Goal: Information Seeking & Learning: Compare options

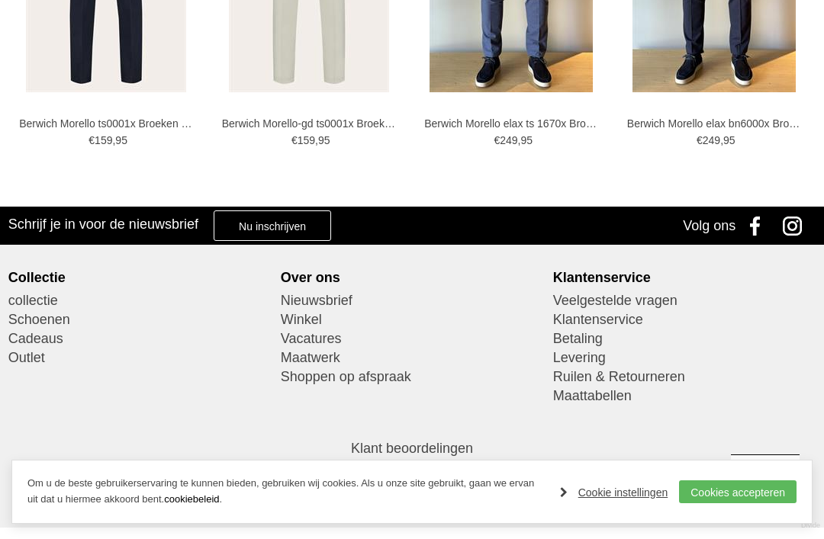
scroll to position [946, 0]
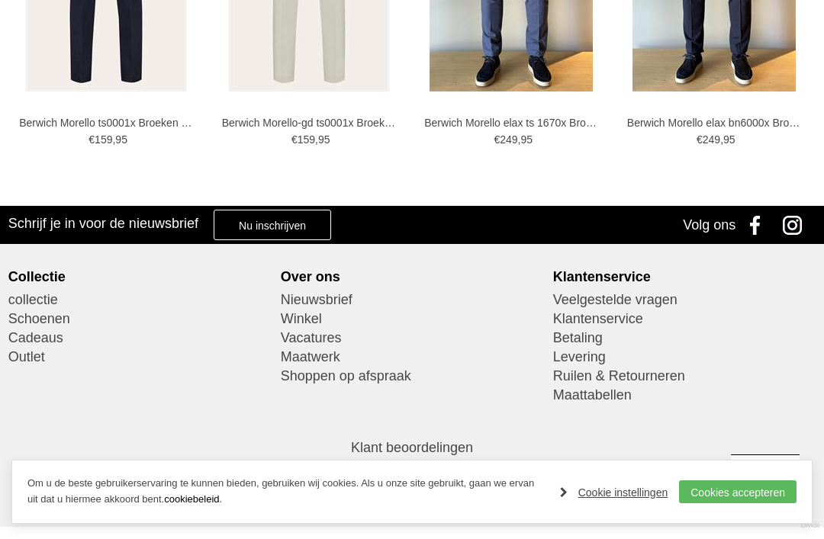
click at [309, 325] on link "Winkel" at bounding box center [412, 319] width 263 height 19
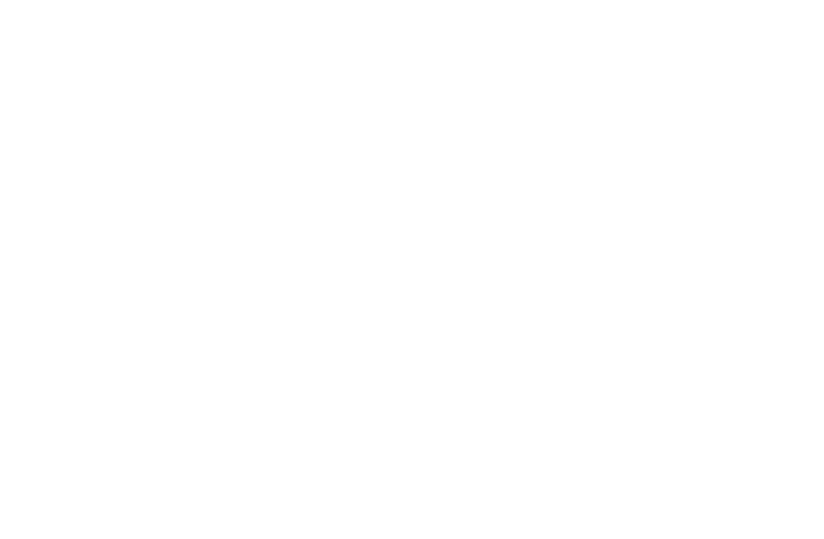
click at [461, 146] on link "Merken" at bounding box center [426, 145] width 82 height 38
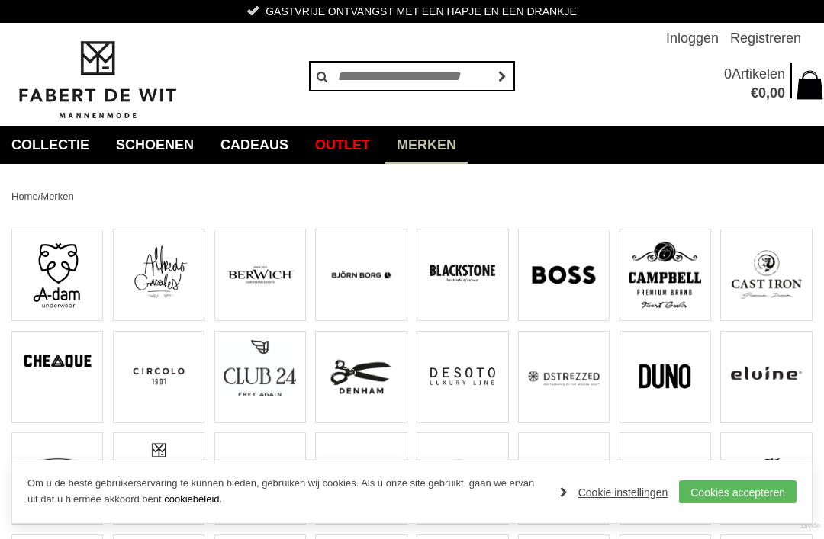
click at [269, 282] on img at bounding box center [260, 275] width 72 height 72
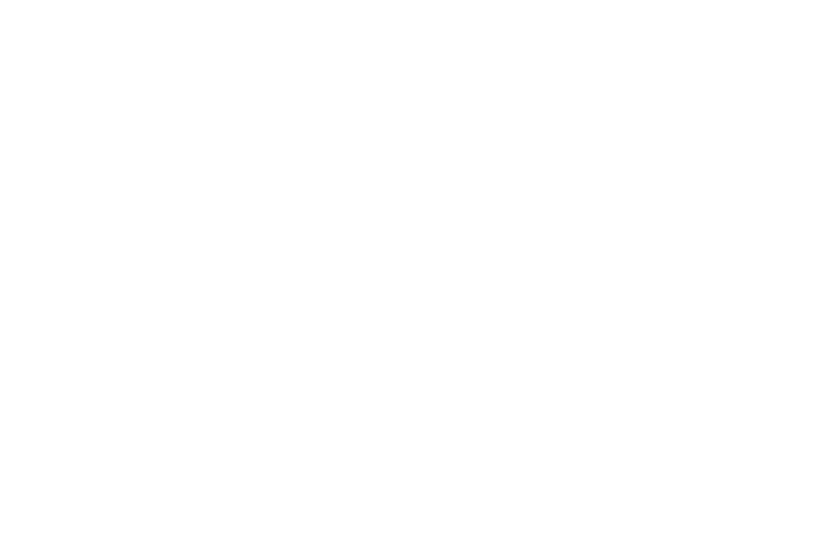
click at [742, 493] on link "Cookies accepteren" at bounding box center [738, 492] width 118 height 23
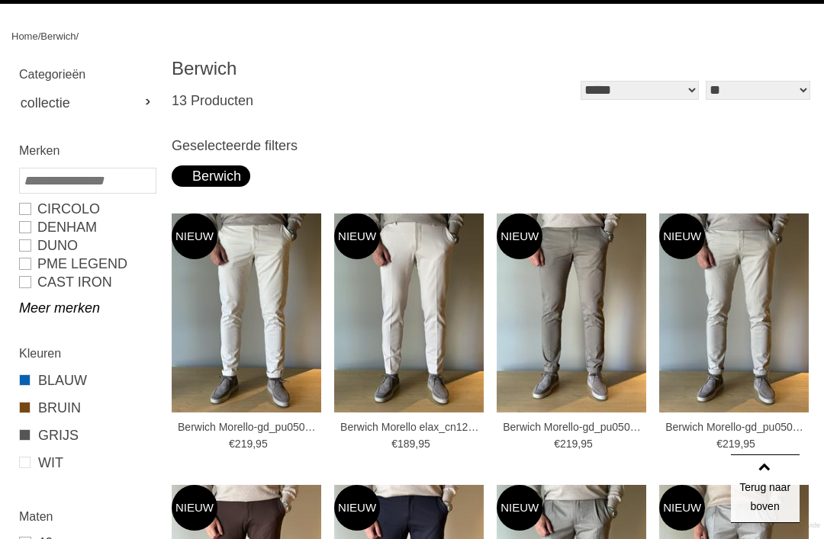
scroll to position [156, 0]
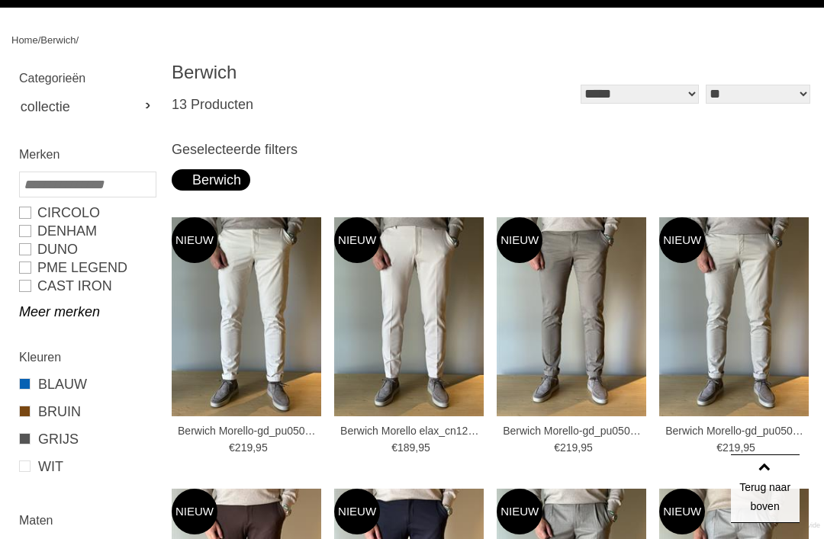
click at [755, 303] on img at bounding box center [734, 316] width 150 height 199
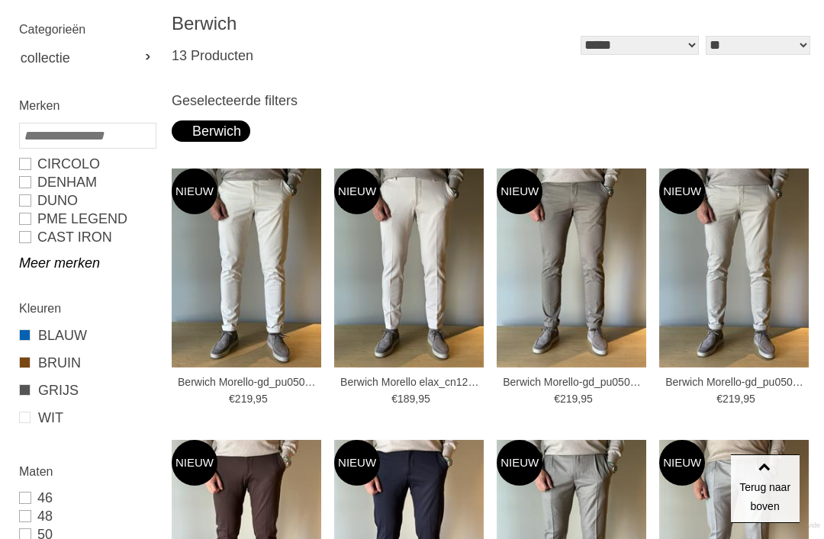
click at [436, 282] on img at bounding box center [409, 268] width 150 height 199
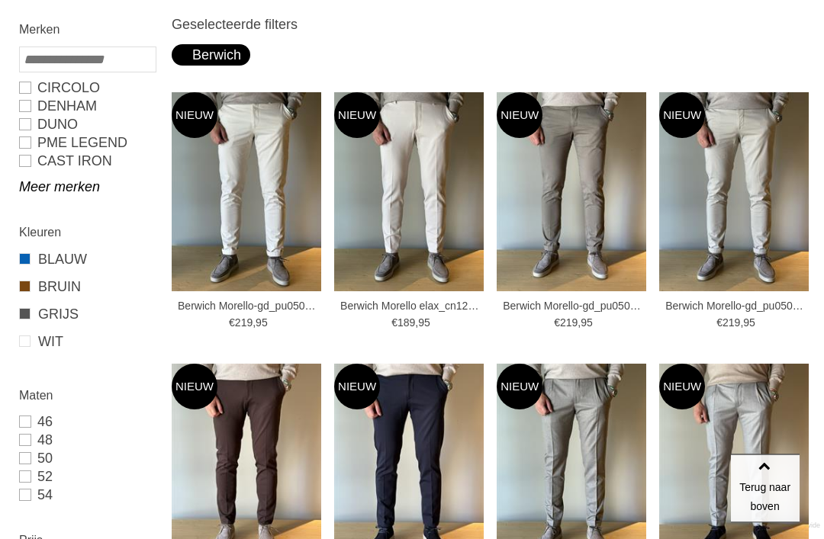
scroll to position [282, 0]
click at [584, 218] on img at bounding box center [572, 191] width 150 height 199
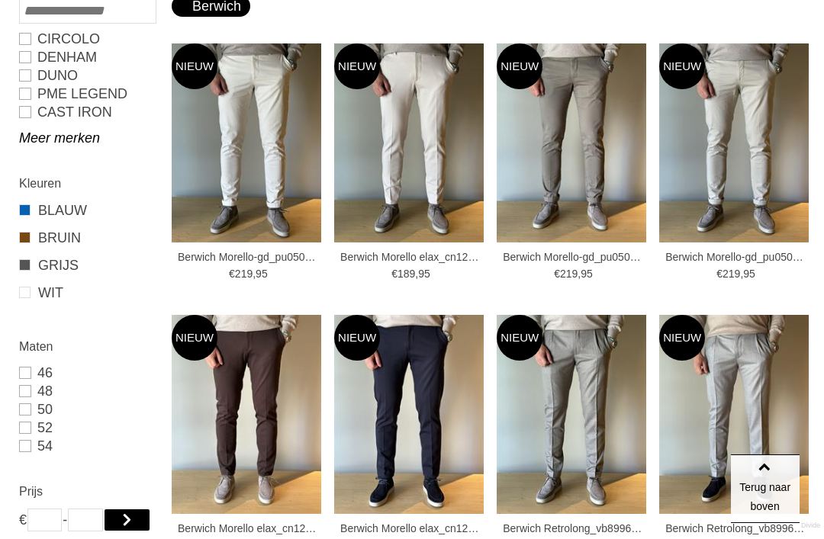
click at [741, 156] on img at bounding box center [734, 142] width 150 height 199
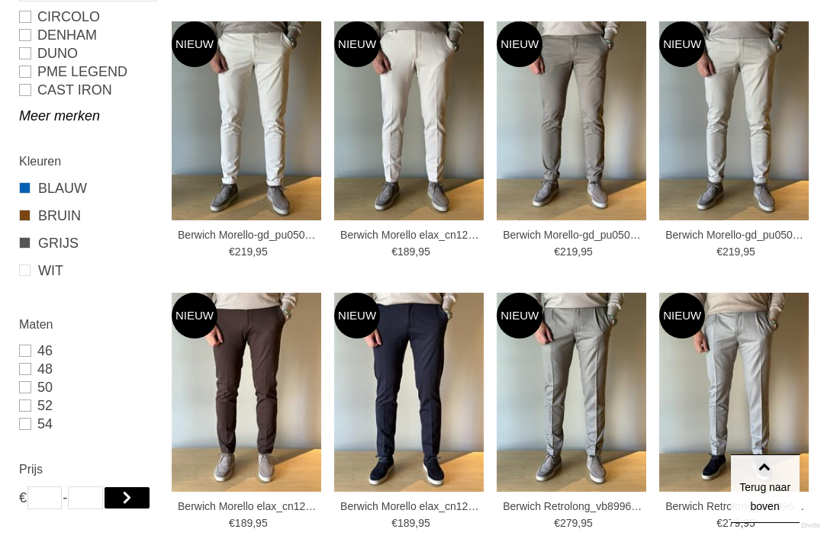
scroll to position [350, 0]
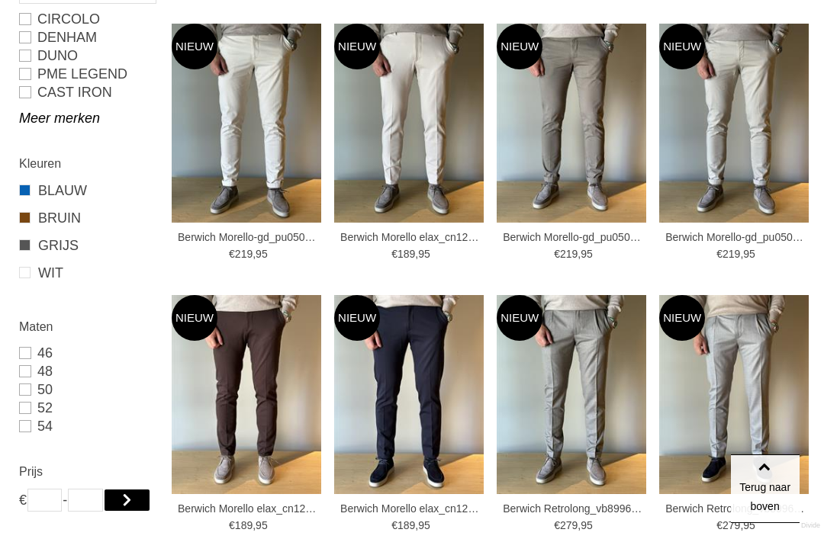
click at [597, 399] on img at bounding box center [572, 394] width 150 height 199
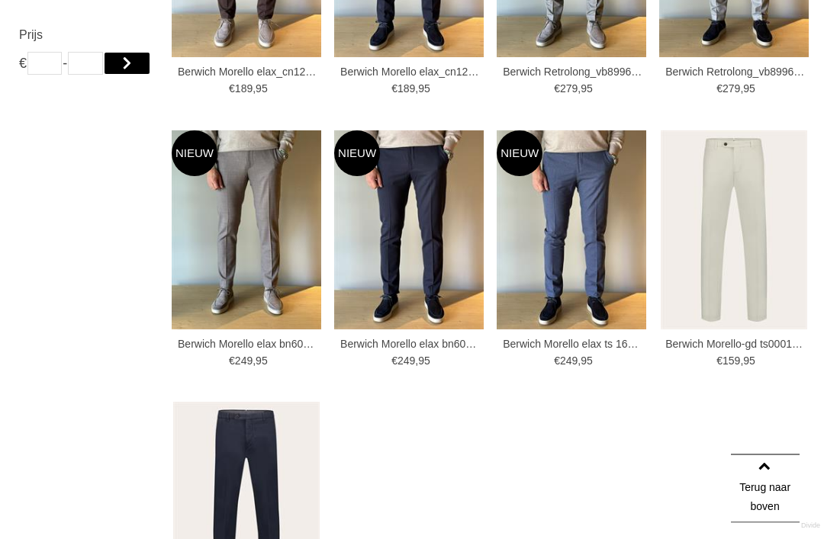
scroll to position [787, 0]
click at [0, 0] on img at bounding box center [0, 0] width 0 height 0
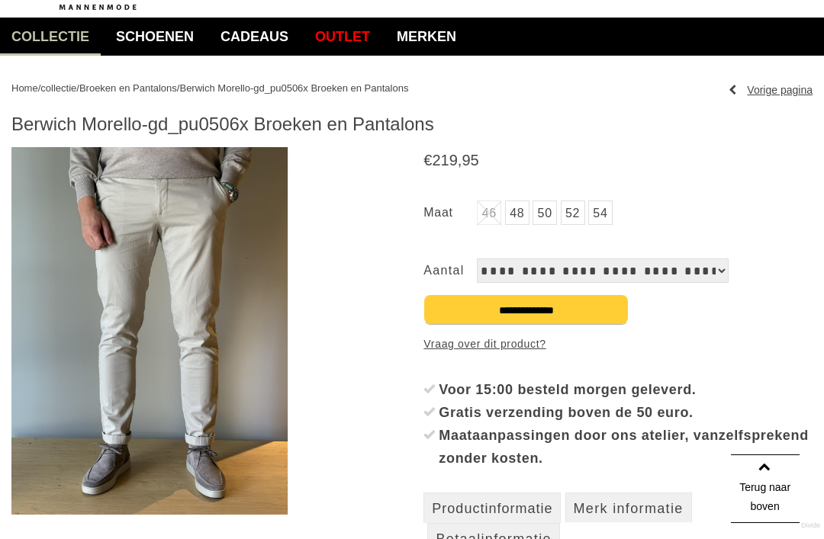
scroll to position [107, 0]
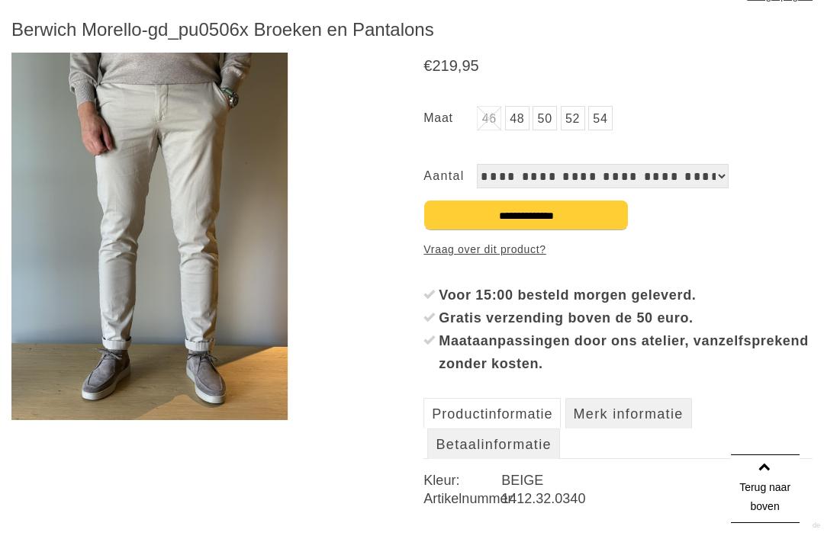
scroll to position [202, 0]
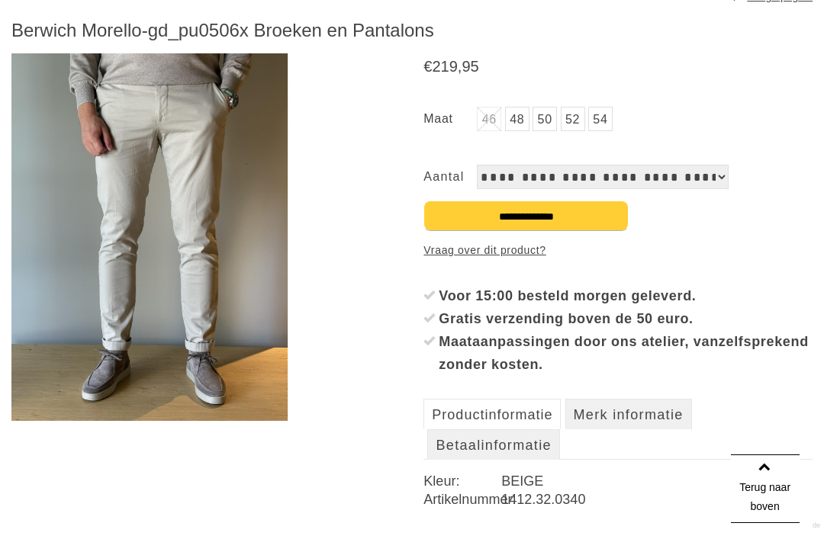
click at [583, 128] on link "52" at bounding box center [573, 119] width 24 height 24
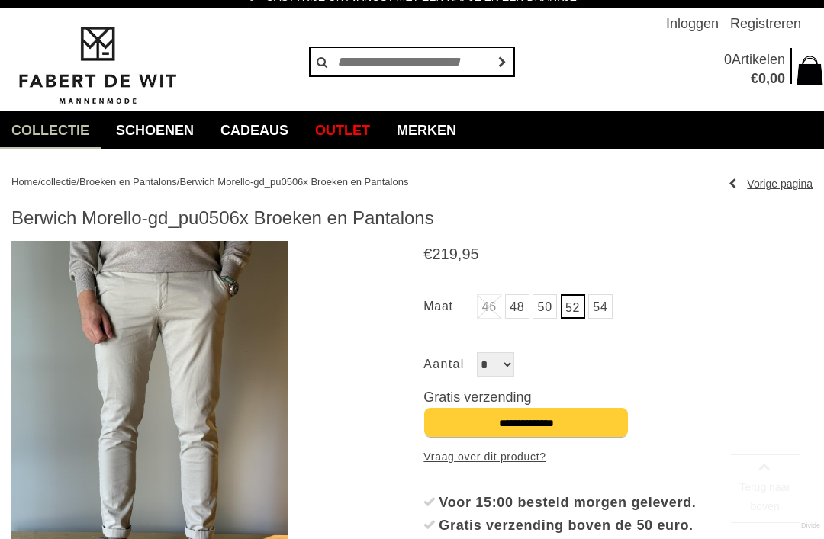
scroll to position [0, 0]
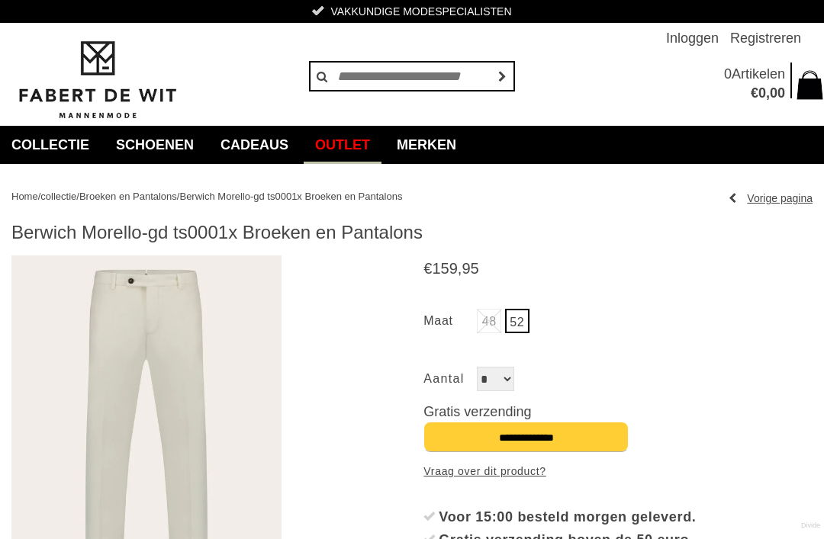
click at [377, 150] on link "Outlet" at bounding box center [343, 145] width 78 height 38
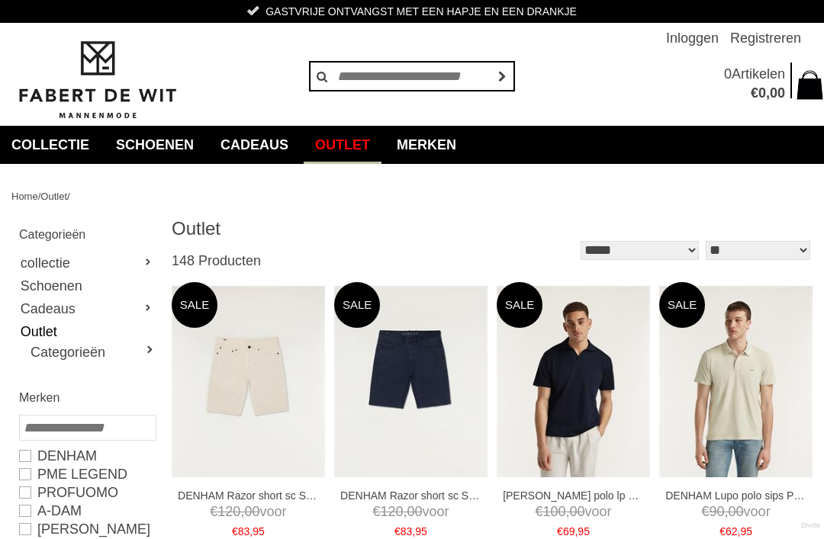
click at [465, 148] on link "Merken" at bounding box center [426, 145] width 82 height 38
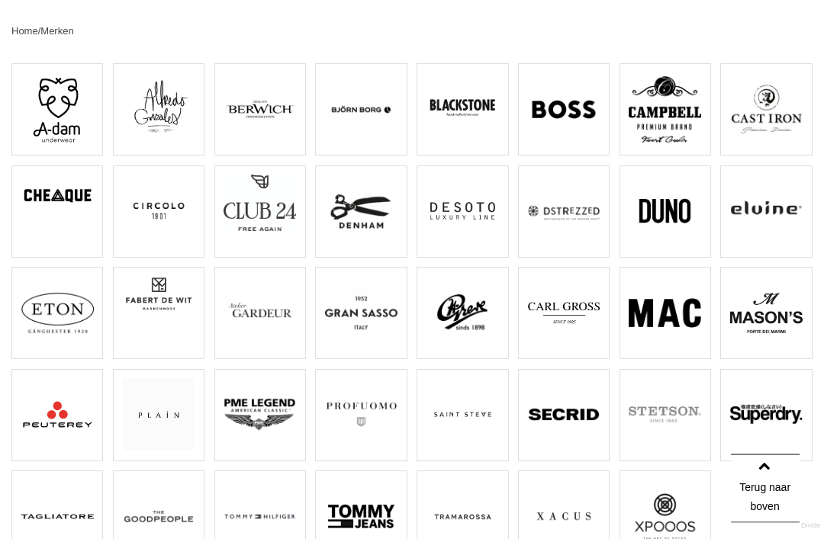
scroll to position [166, 0]
click at [772, 314] on img at bounding box center [766, 313] width 72 height 72
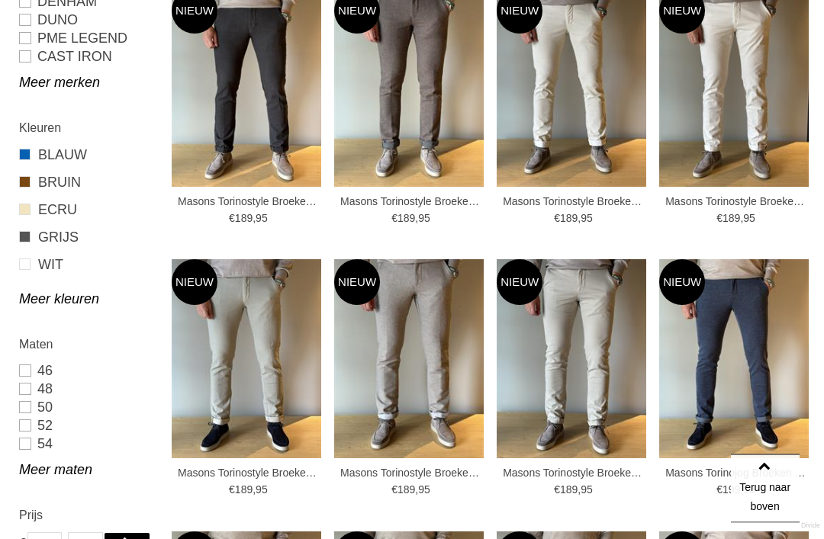
scroll to position [376, 0]
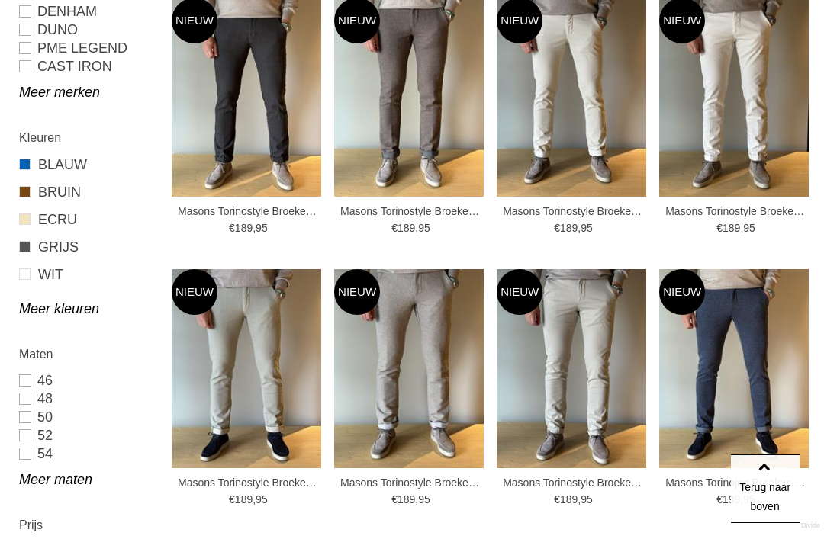
click at [24, 436] on link "52" at bounding box center [87, 436] width 136 height 18
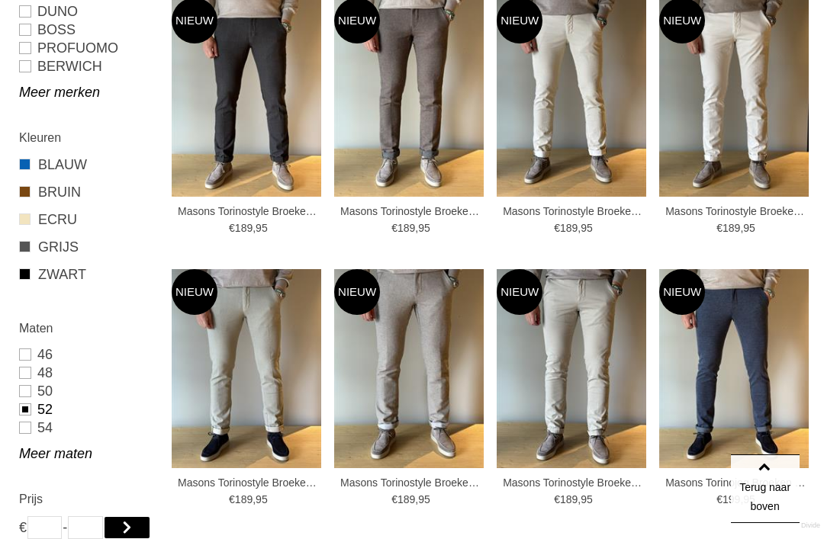
type input "***"
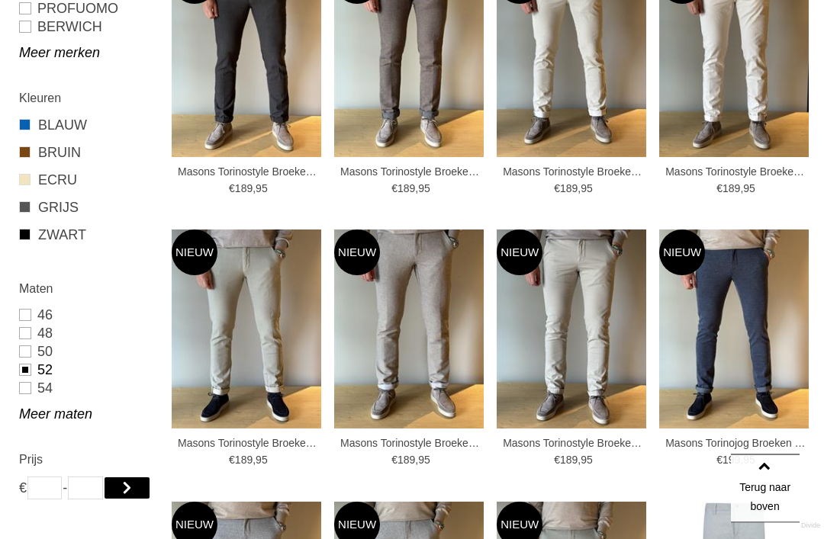
scroll to position [416, 0]
click at [729, 329] on img at bounding box center [734, 329] width 150 height 199
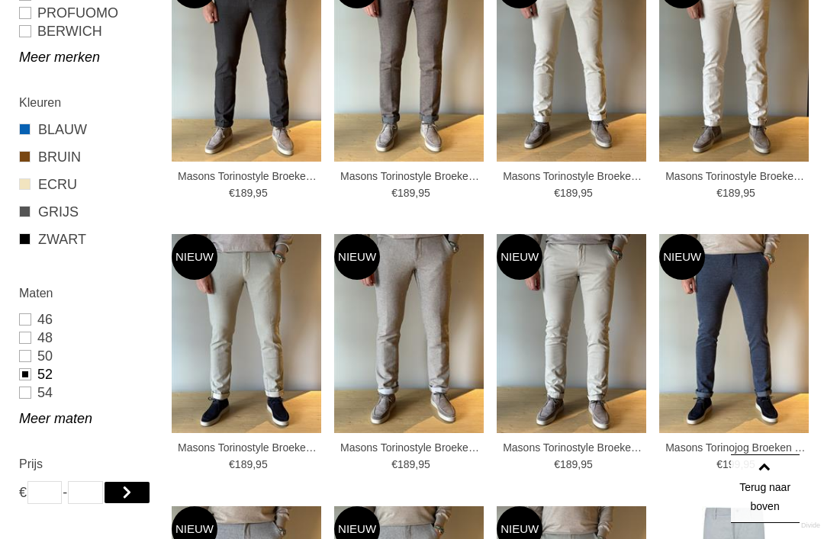
scroll to position [410, 0]
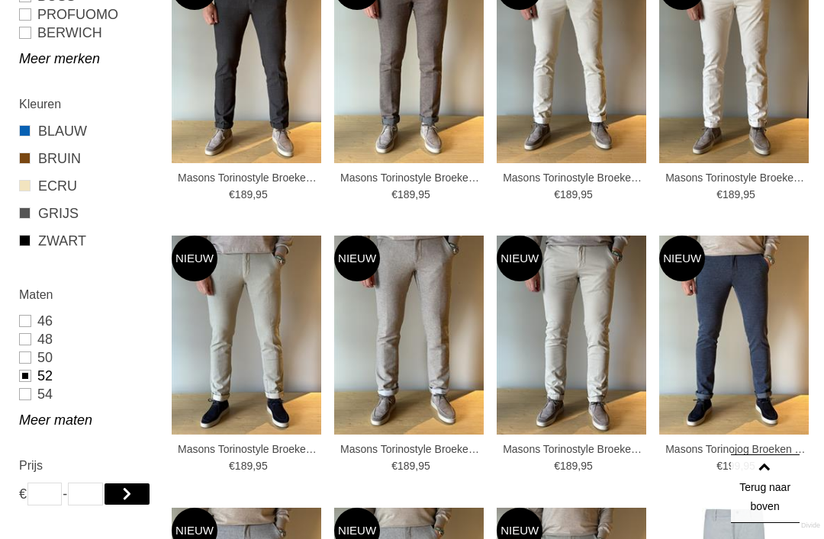
click at [439, 340] on img at bounding box center [409, 335] width 150 height 199
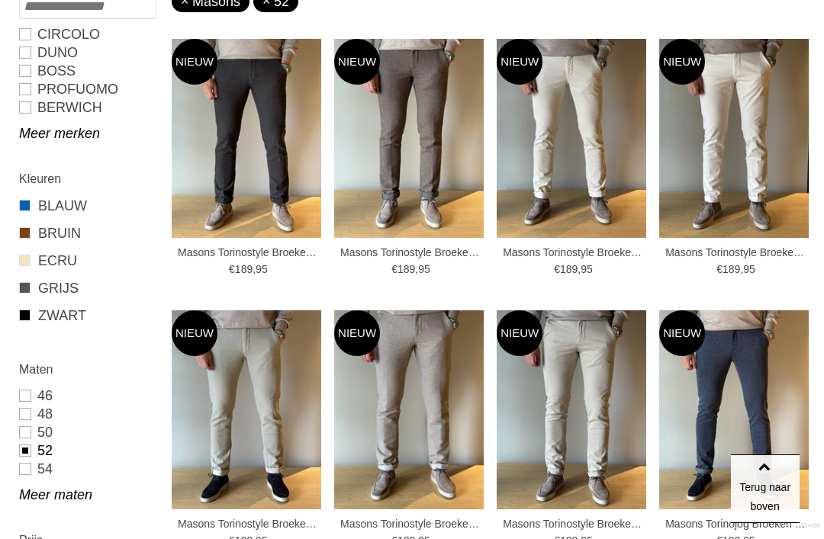
scroll to position [336, 0]
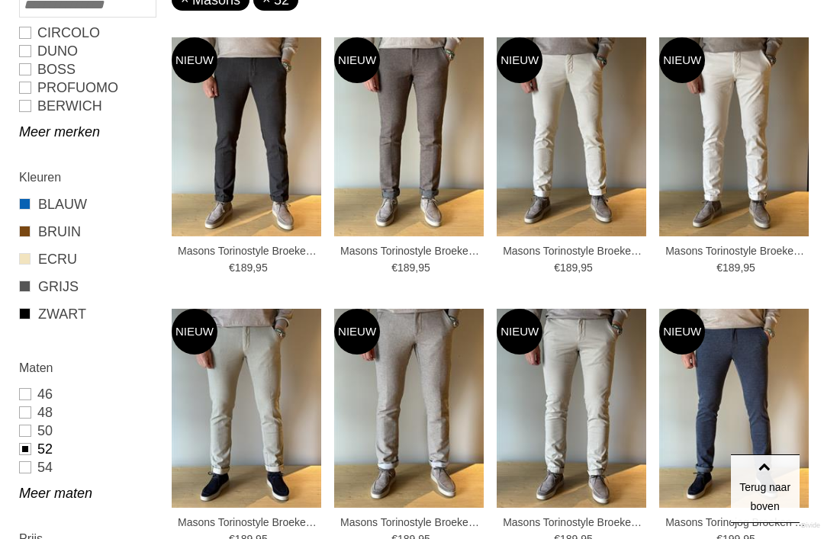
click at [266, 401] on img at bounding box center [247, 408] width 150 height 199
click at [755, 142] on img at bounding box center [734, 136] width 150 height 199
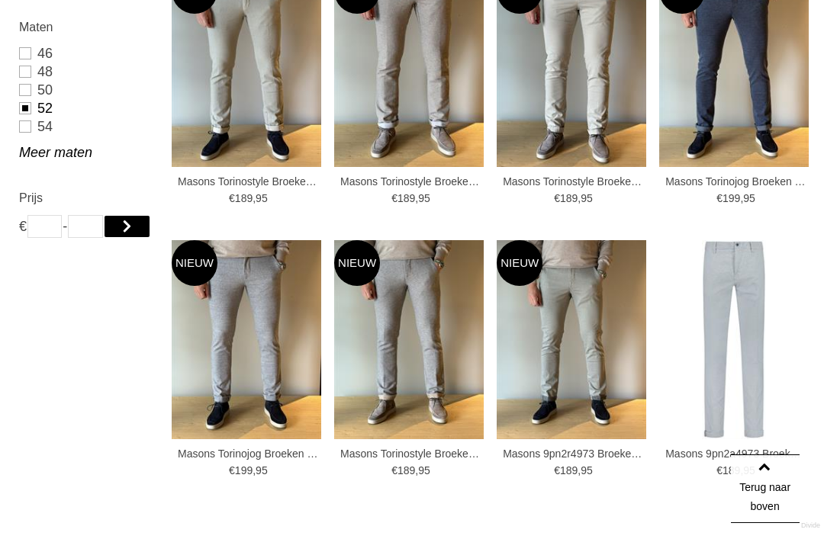
scroll to position [677, 0]
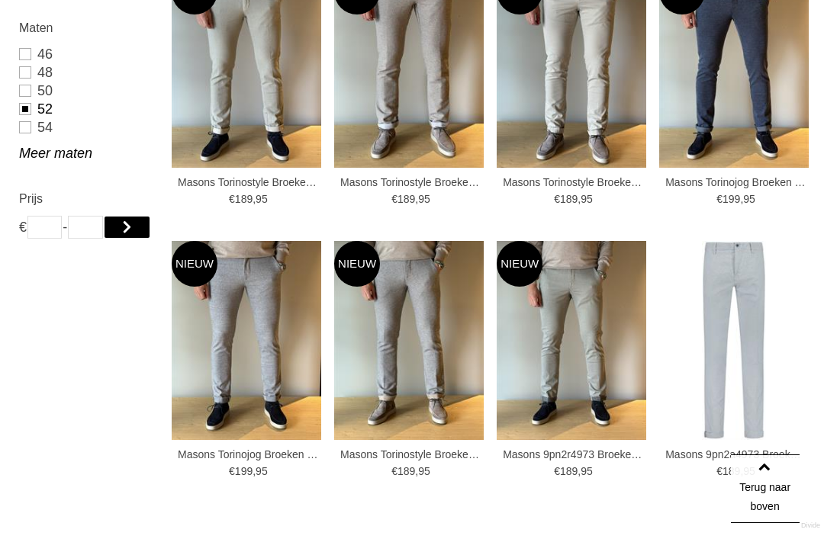
click at [269, 332] on img at bounding box center [247, 340] width 150 height 199
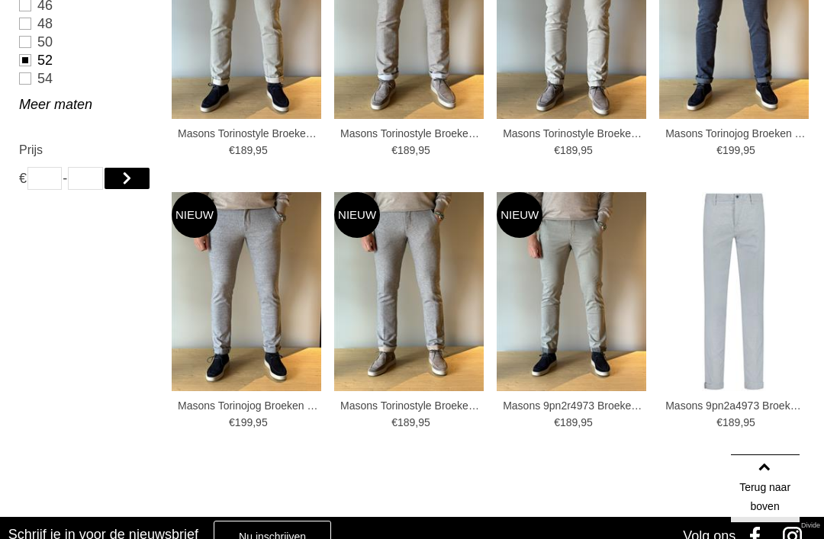
click at [585, 289] on img at bounding box center [572, 291] width 150 height 199
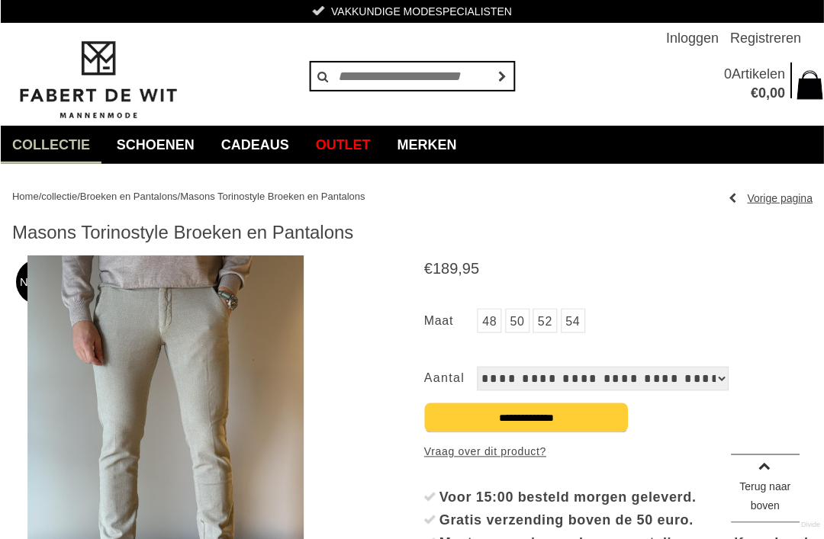
scroll to position [47, 0]
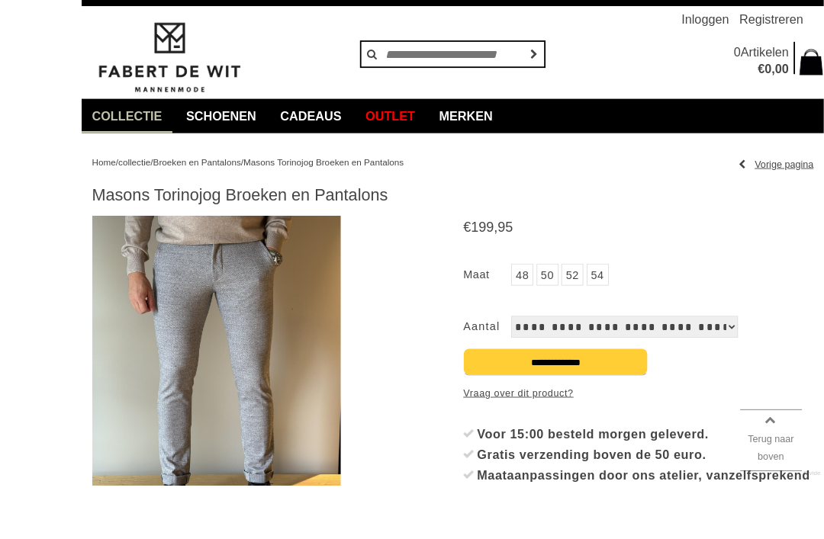
scroll to position [114, 0]
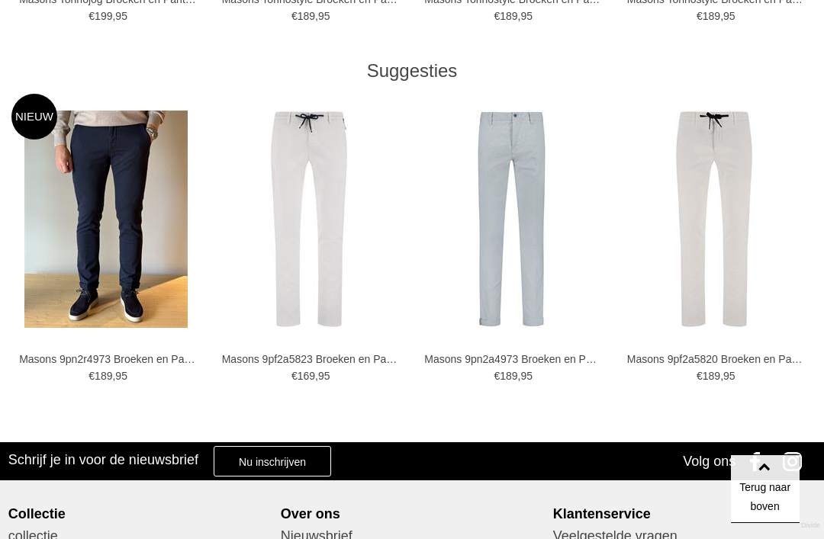
scroll to position [1306, 0]
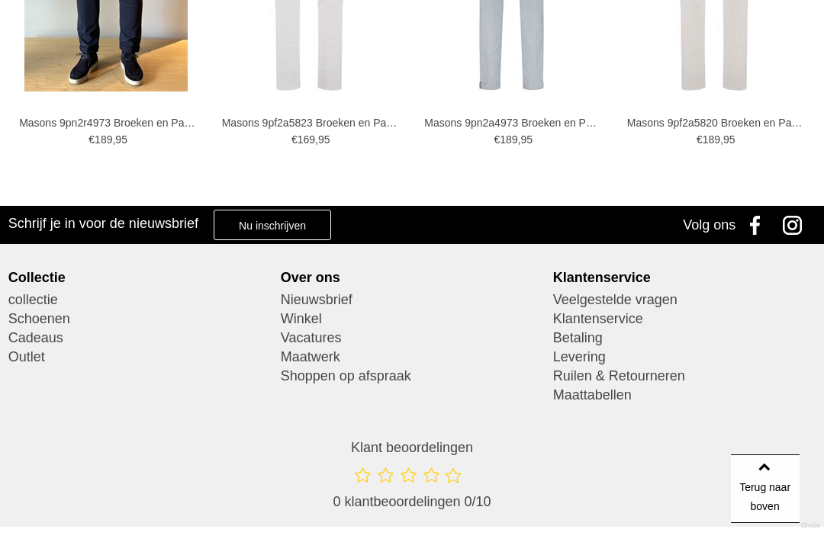
click at [313, 321] on link "Winkel" at bounding box center [412, 319] width 263 height 19
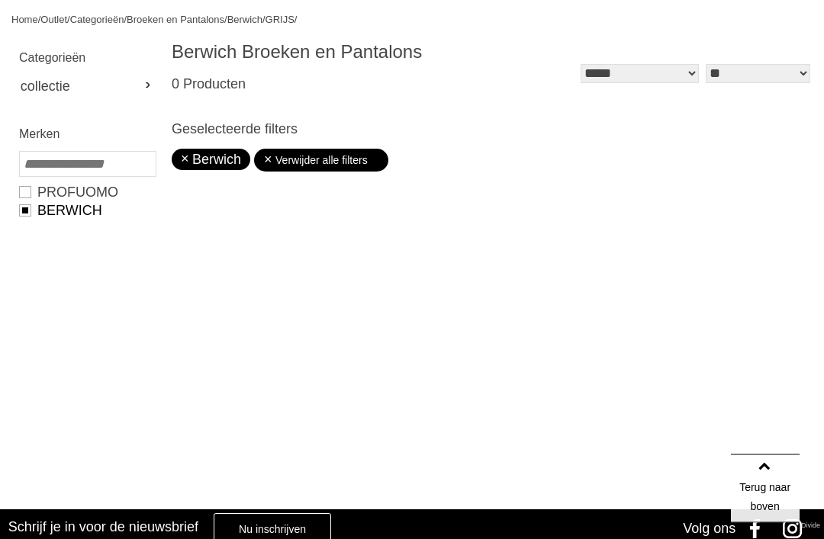
scroll to position [163, 0]
